Goal: Information Seeking & Learning: Learn about a topic

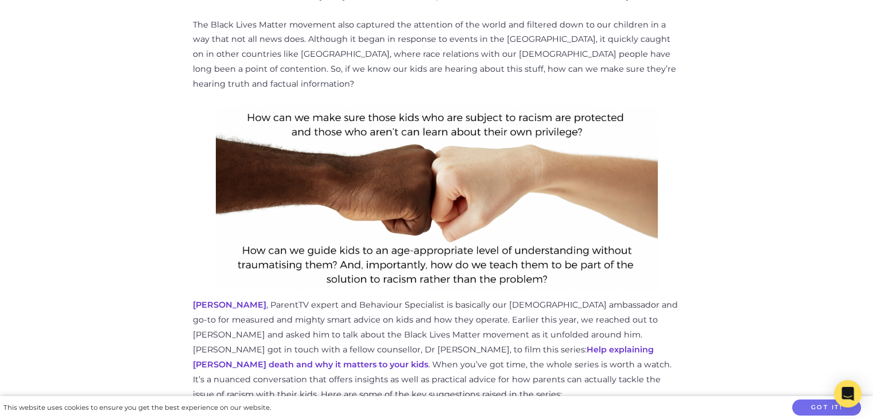
scroll to position [686, 0]
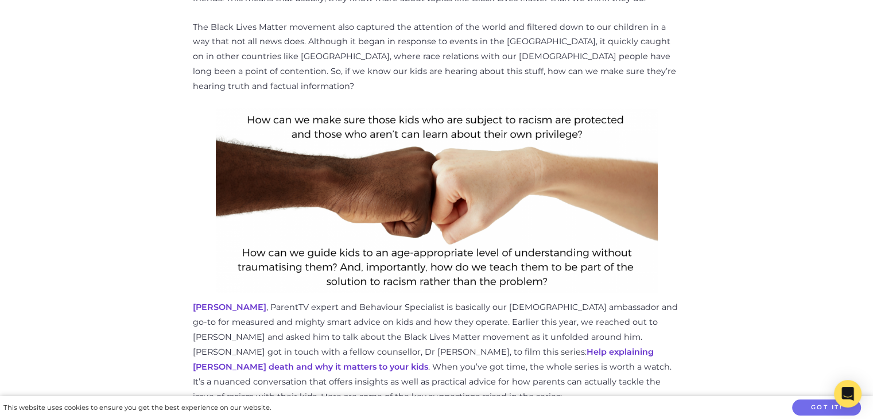
click at [286, 108] on img at bounding box center [437, 200] width 442 height 184
